Goal: Task Accomplishment & Management: Manage account settings

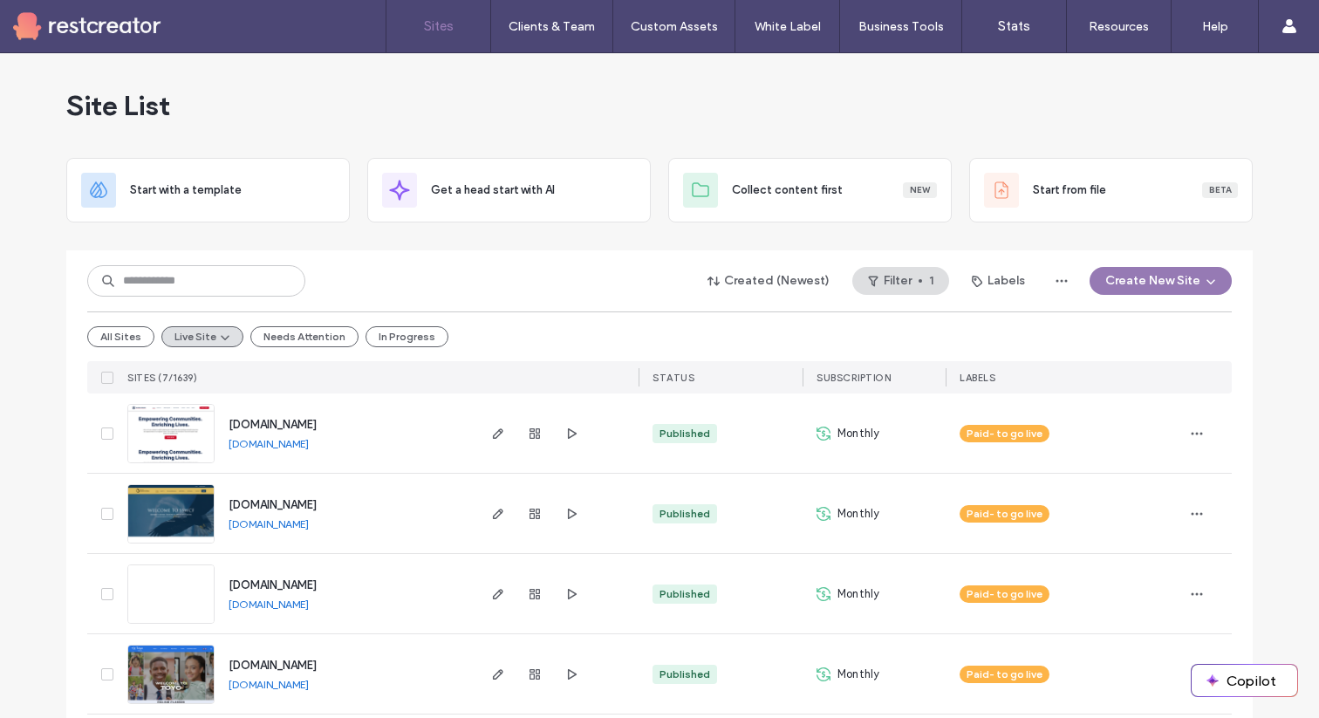
scroll to position [258, 0]
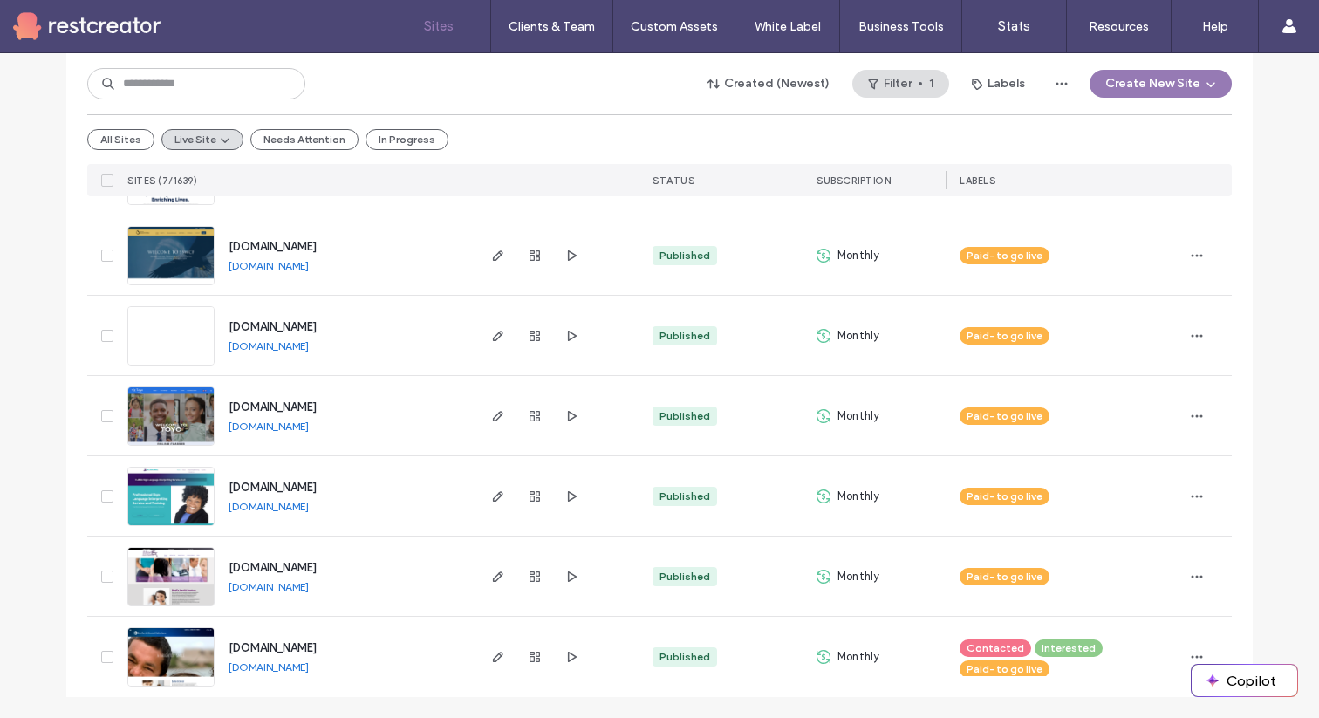
click at [124, 154] on div "All Sites Live Site Needs Attention In Progress" at bounding box center [659, 139] width 1145 height 50
click at [124, 149] on button "All Sites" at bounding box center [120, 139] width 67 height 21
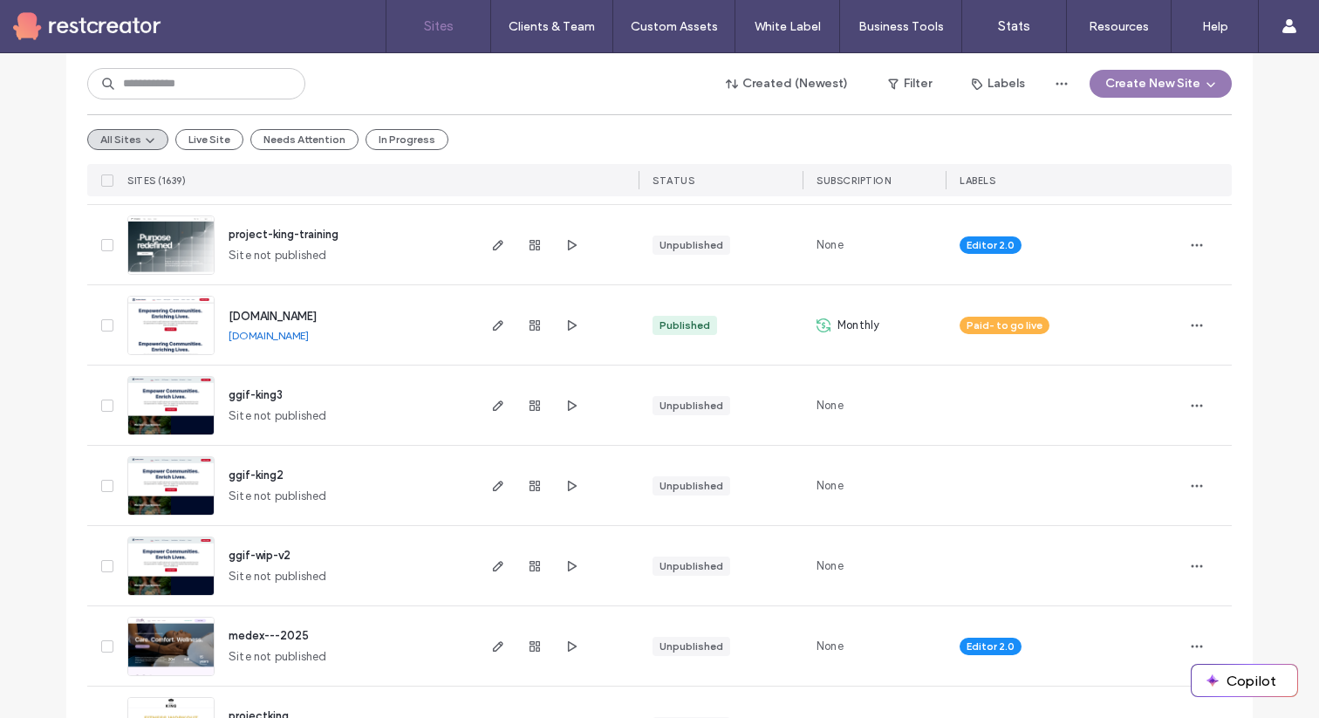
scroll to position [0, 0]
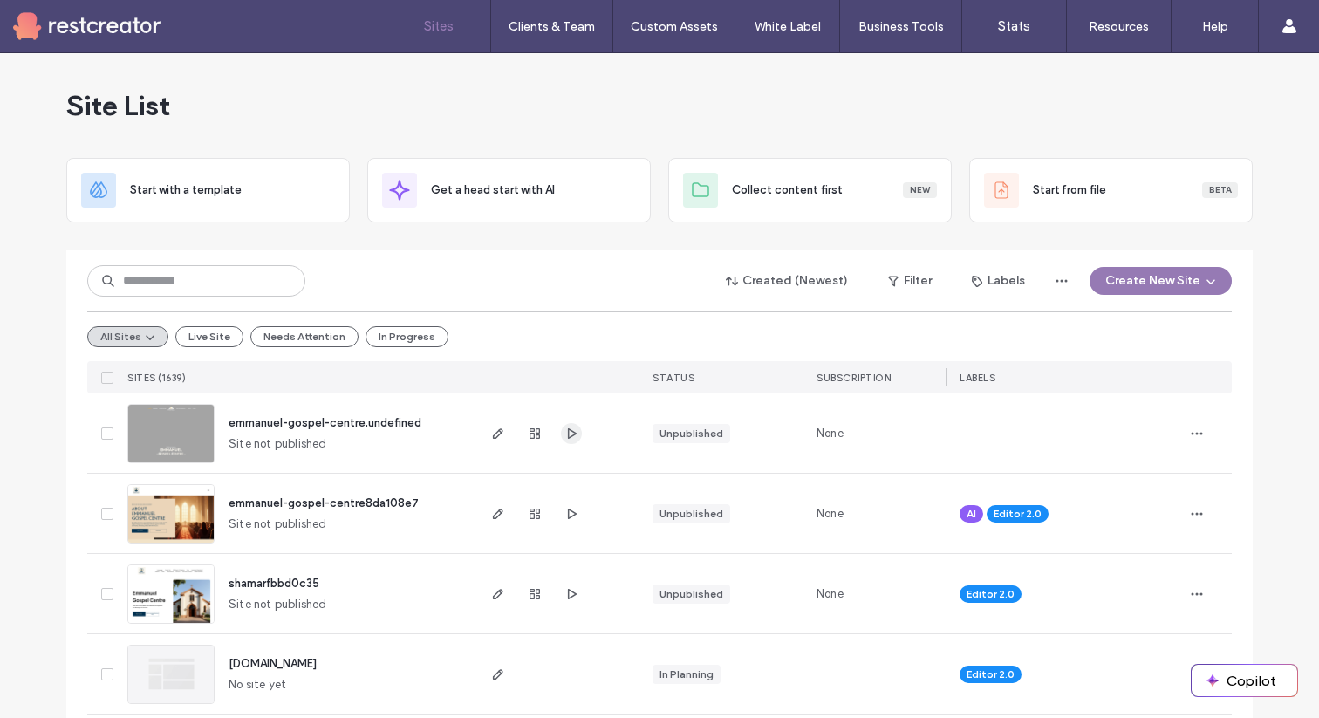
click at [565, 433] on icon "button" at bounding box center [572, 434] width 14 height 14
click at [491, 435] on icon "button" at bounding box center [498, 434] width 14 height 14
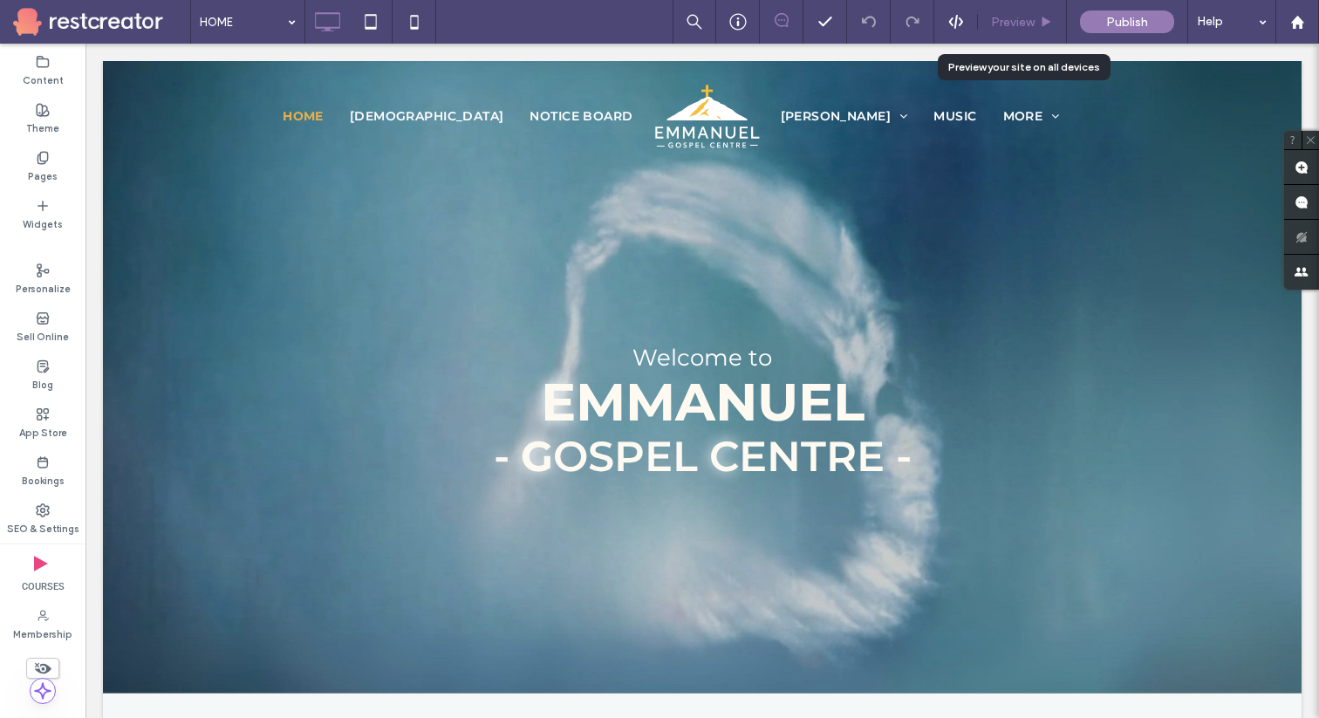
drag, startPoint x: 1017, startPoint y: 27, endPoint x: 430, endPoint y: 119, distance: 593.5
click at [1017, 27] on span "Preview" at bounding box center [1013, 22] width 44 height 15
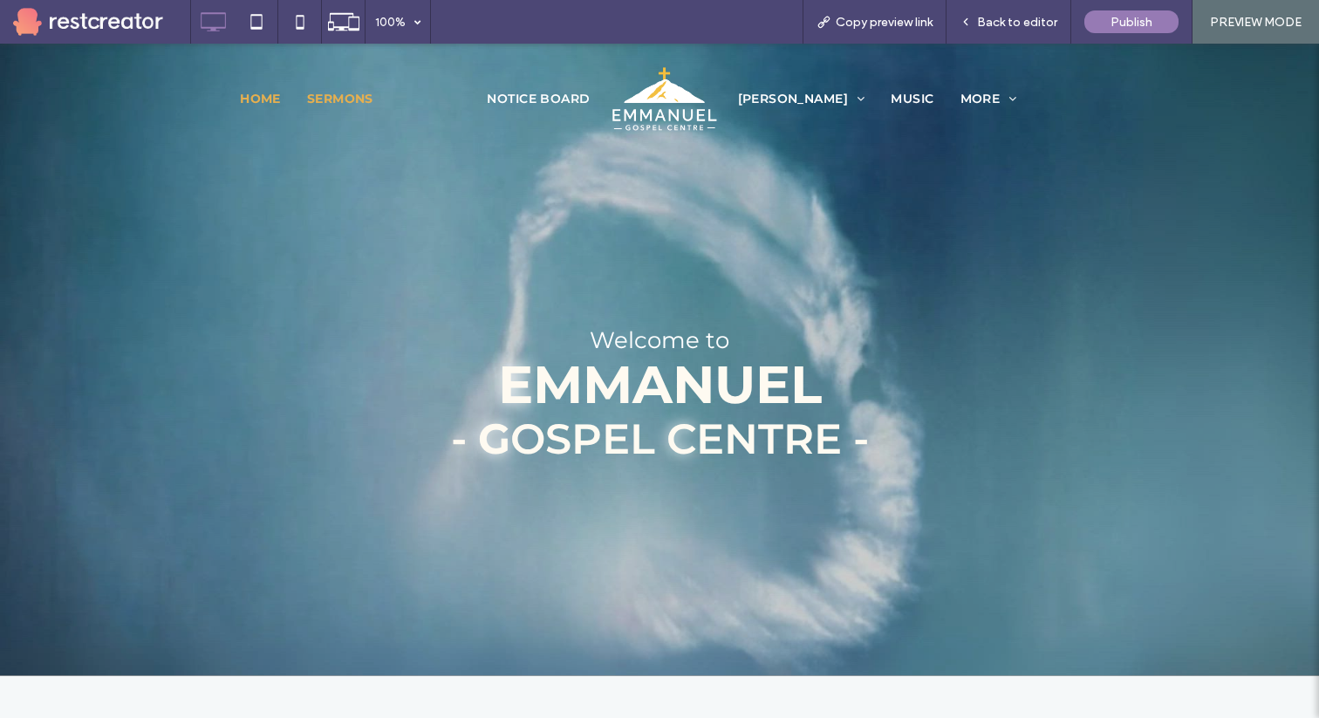
click at [429, 100] on span "SERMONS" at bounding box center [384, 108] width 154 height 18
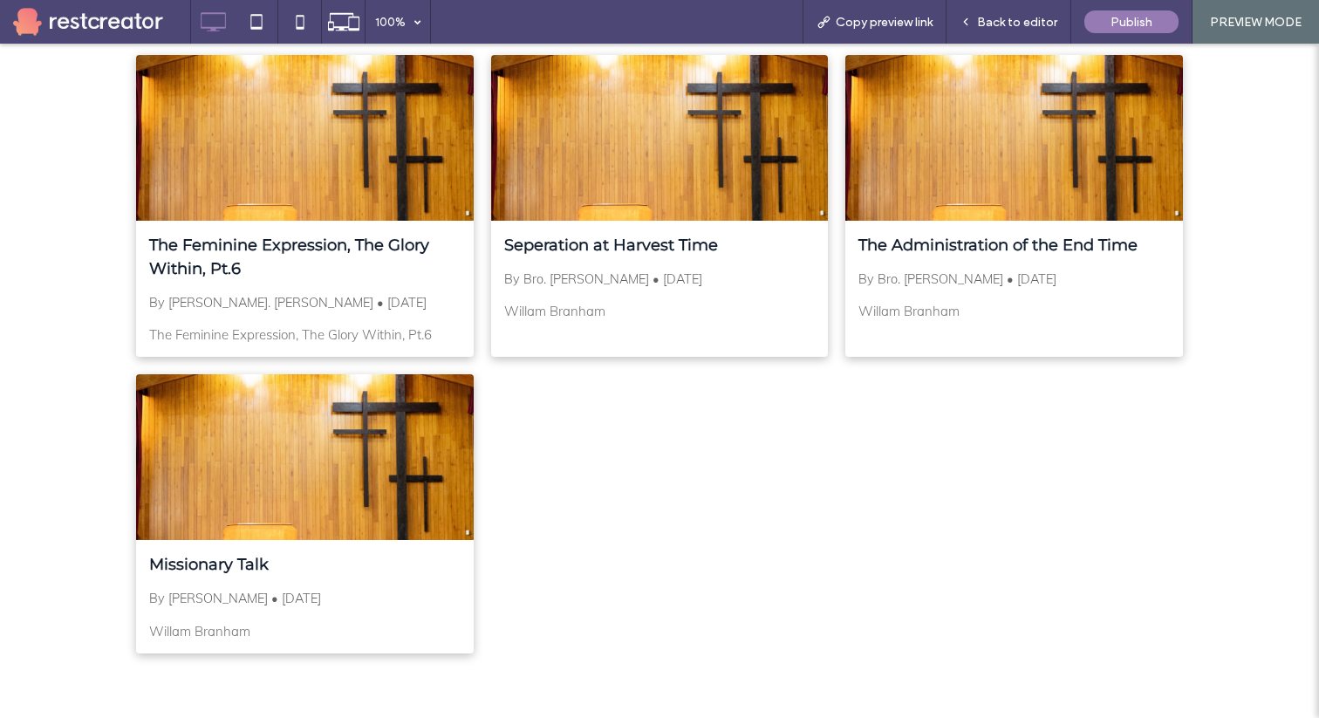
scroll to position [684, 0]
